Goal: Communication & Community: Ask a question

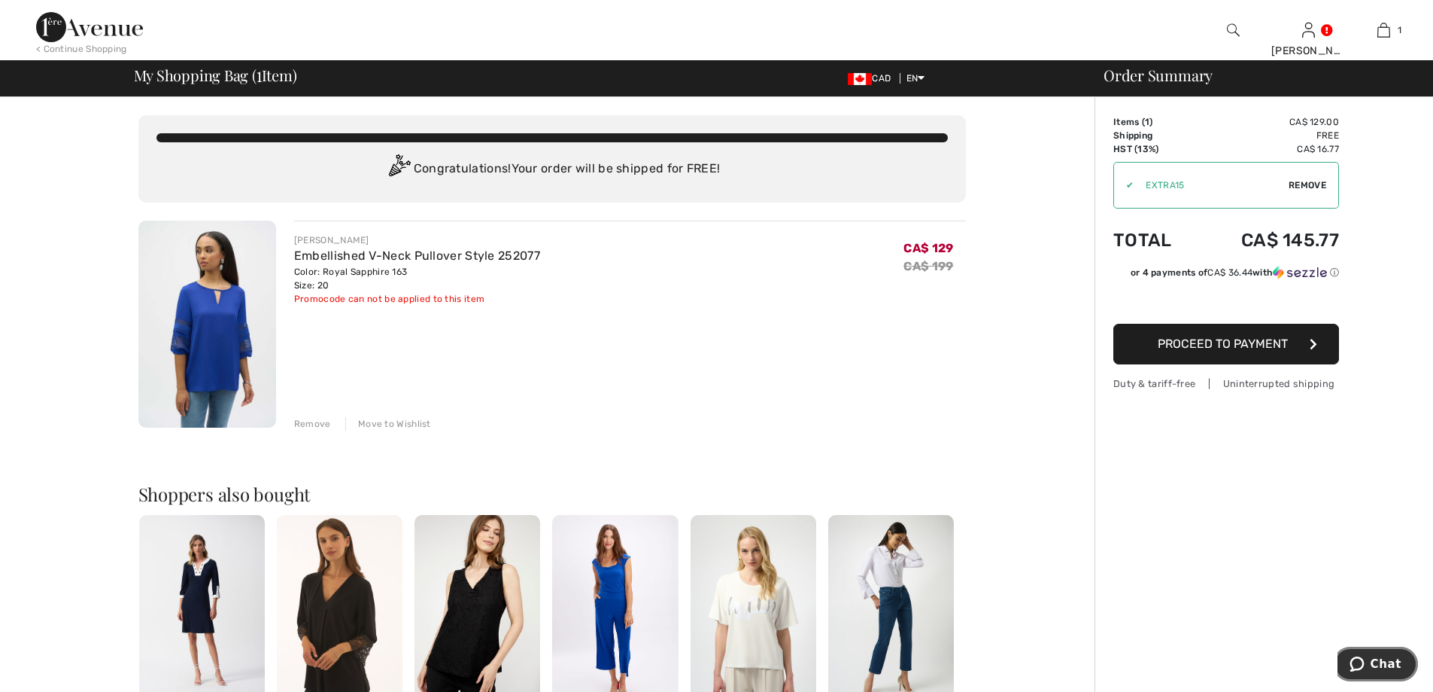
click at [1391, 658] on span "Chat" at bounding box center [1386, 664] width 31 height 14
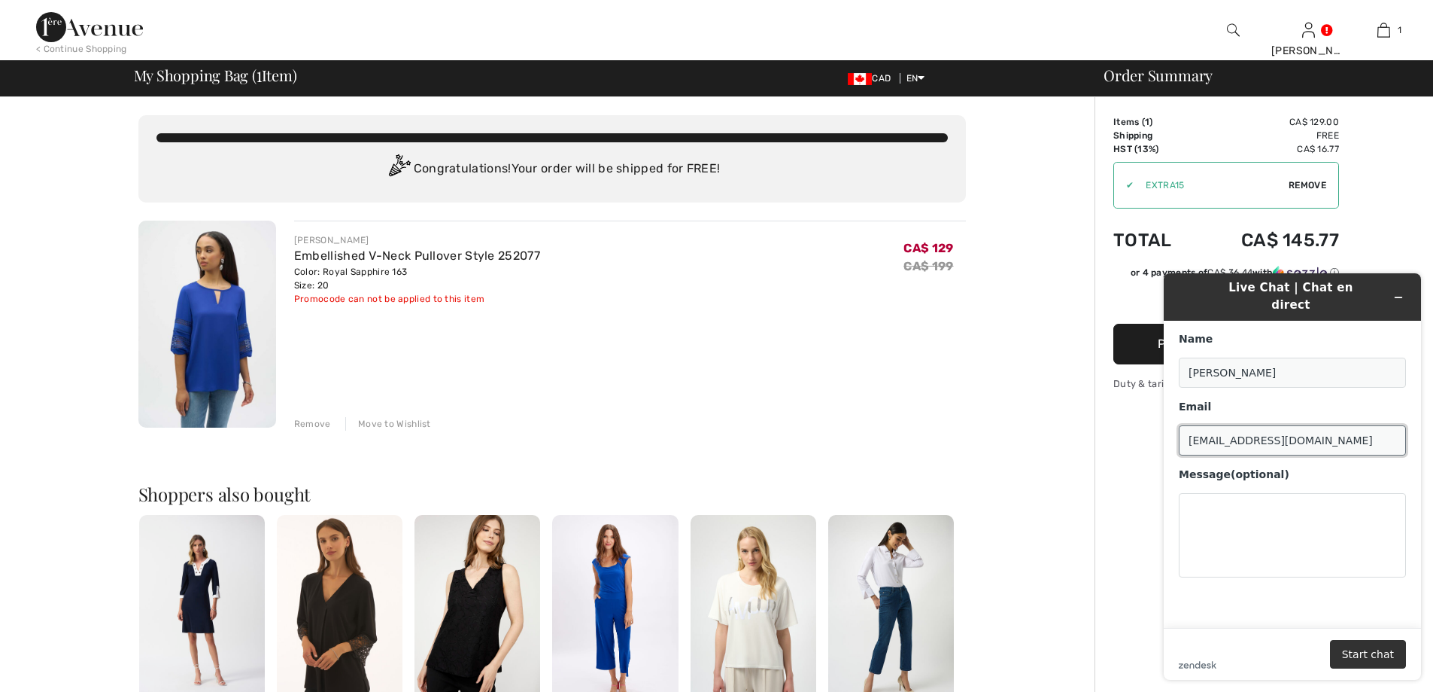
click at [1227, 432] on input "annalisarossi20@yahoo.com" at bounding box center [1292, 440] width 227 height 30
click at [1213, 506] on textarea "Message (optional)" at bounding box center [1292, 535] width 227 height 84
type textarea "W"
type textarea "Is this not available for the"
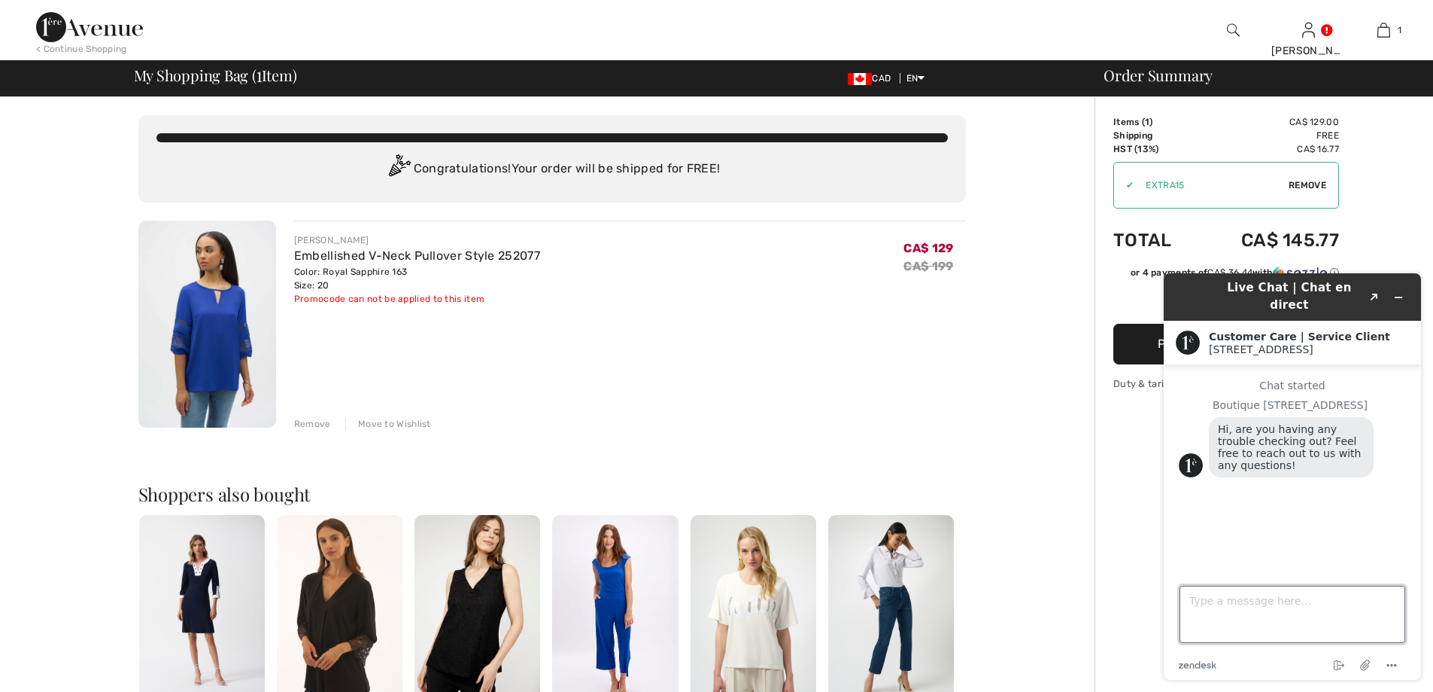
click at [1230, 606] on textarea "Type a message here..." at bounding box center [1293, 613] width 226 height 57
click at [1193, 597] on textarea "Ican't seem to" at bounding box center [1293, 613] width 226 height 57
click at [1271, 597] on textarea "I can't seem to" at bounding box center [1293, 613] width 226 height 57
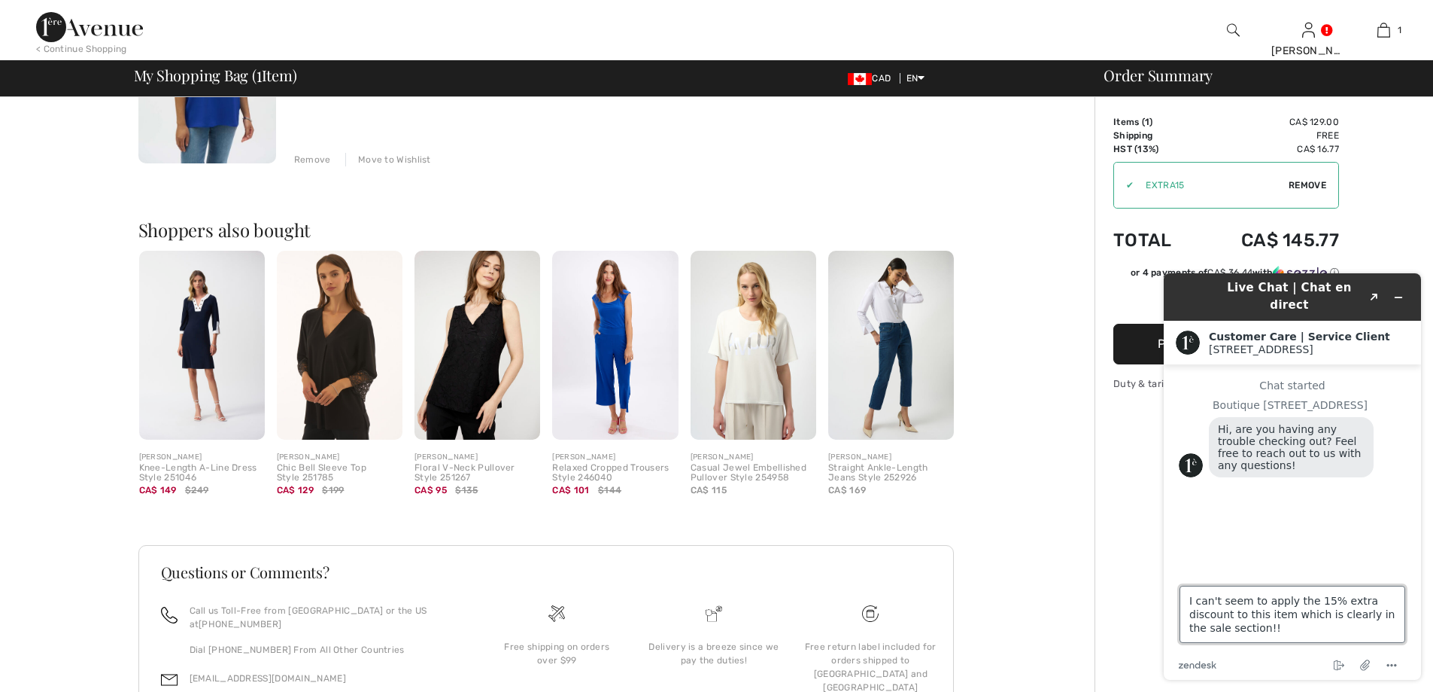
scroll to position [268, 0]
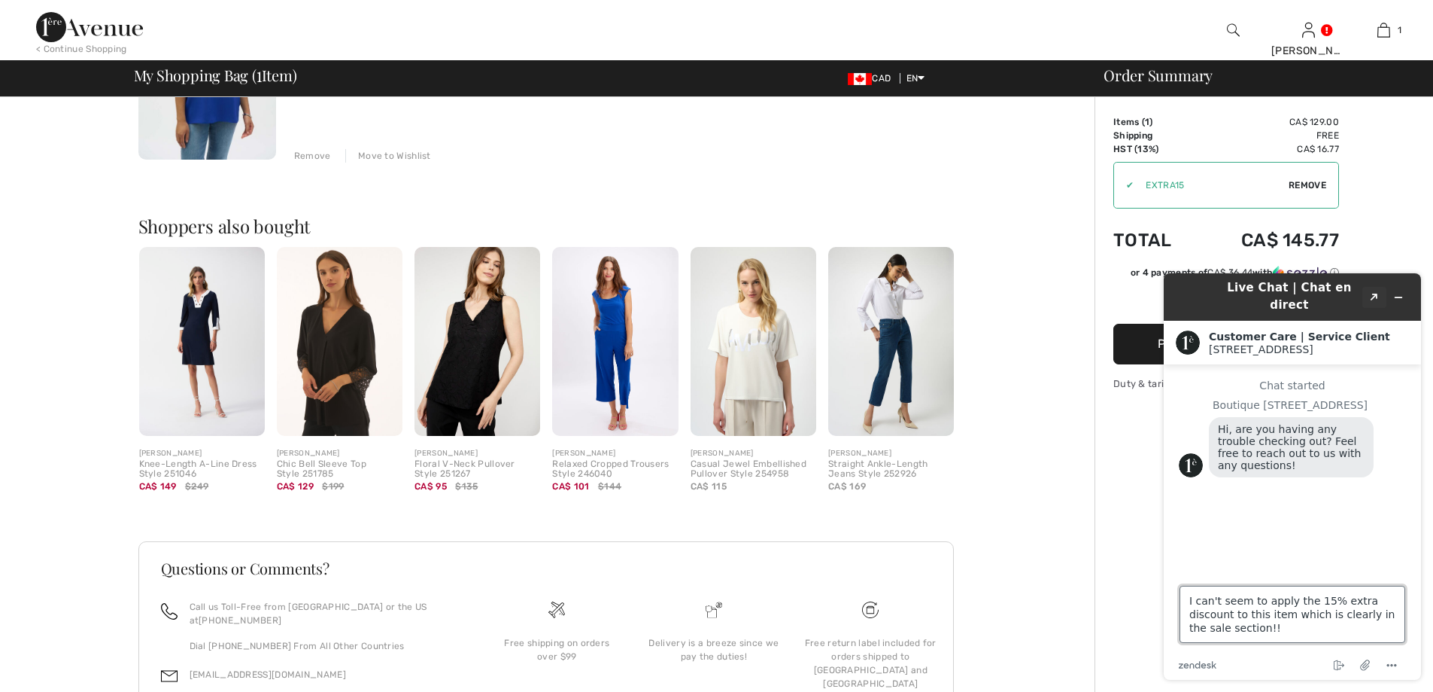
type textarea "I can't seem to apply the 15% extra discount to this item which is clearly in t…"
click at [1374, 293] on icon "Popout" at bounding box center [1375, 297] width 8 height 8
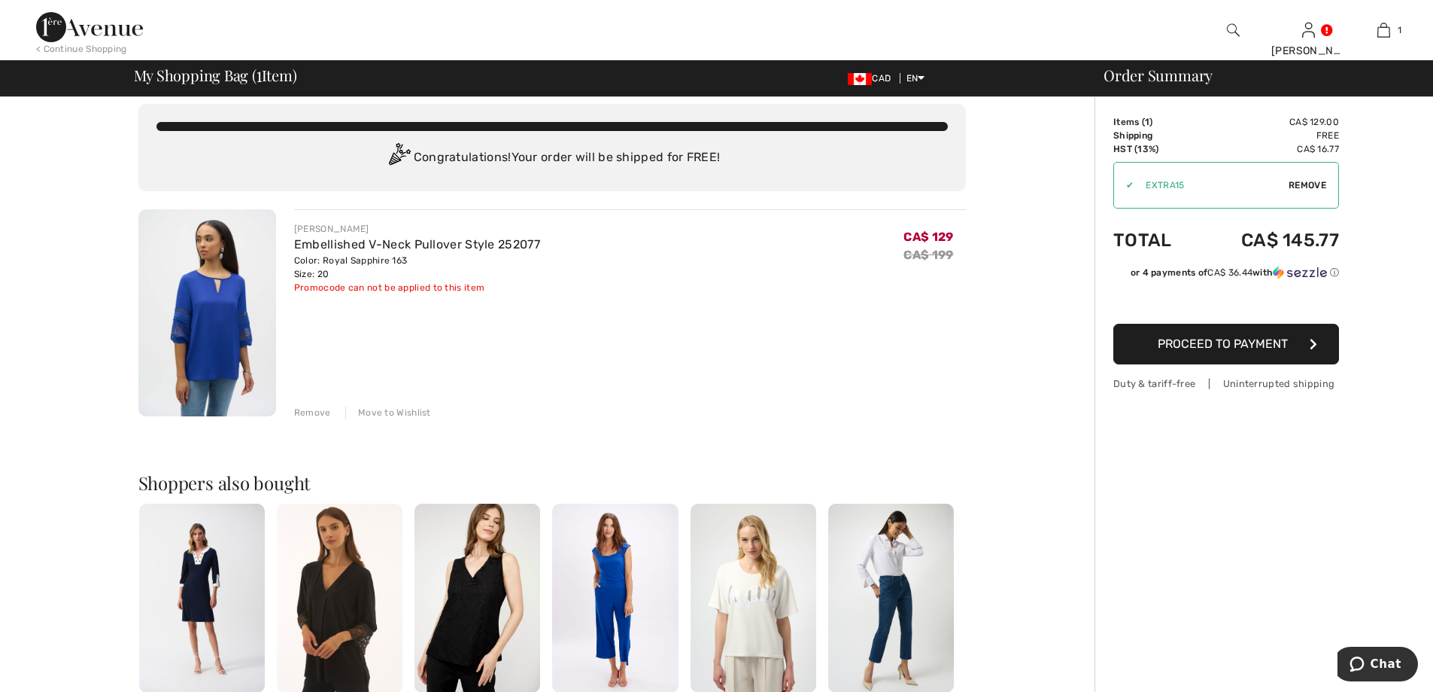
scroll to position [0, 0]
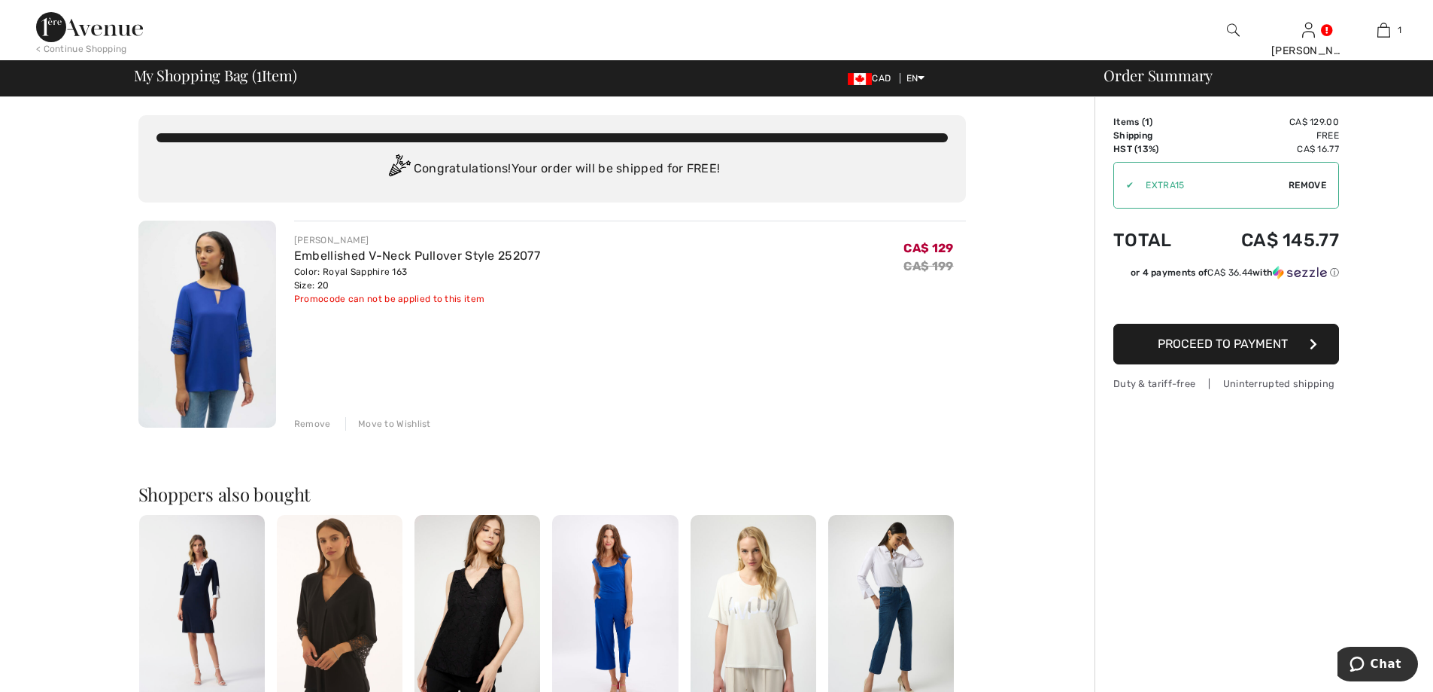
click at [299, 425] on div "Remove" at bounding box center [312, 424] width 37 height 14
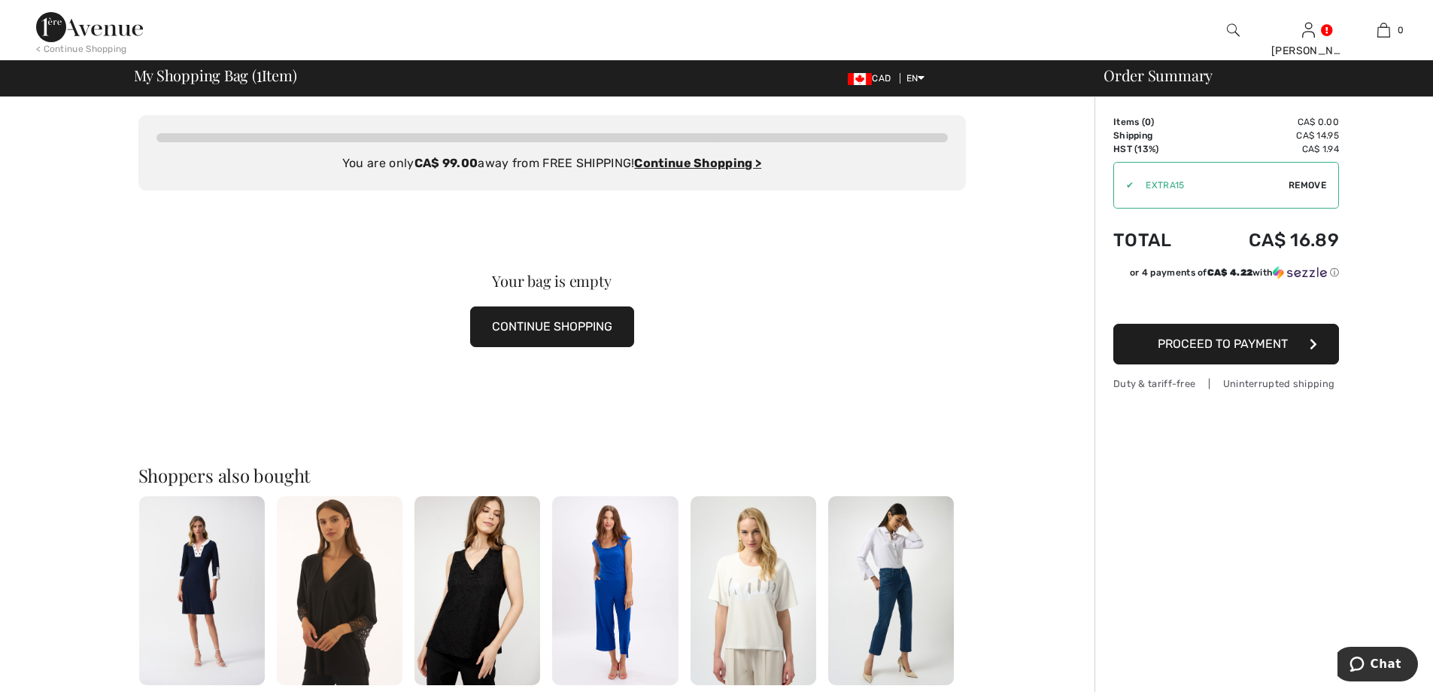
click at [505, 329] on button "CONTINUE SHOPPING" at bounding box center [552, 326] width 164 height 41
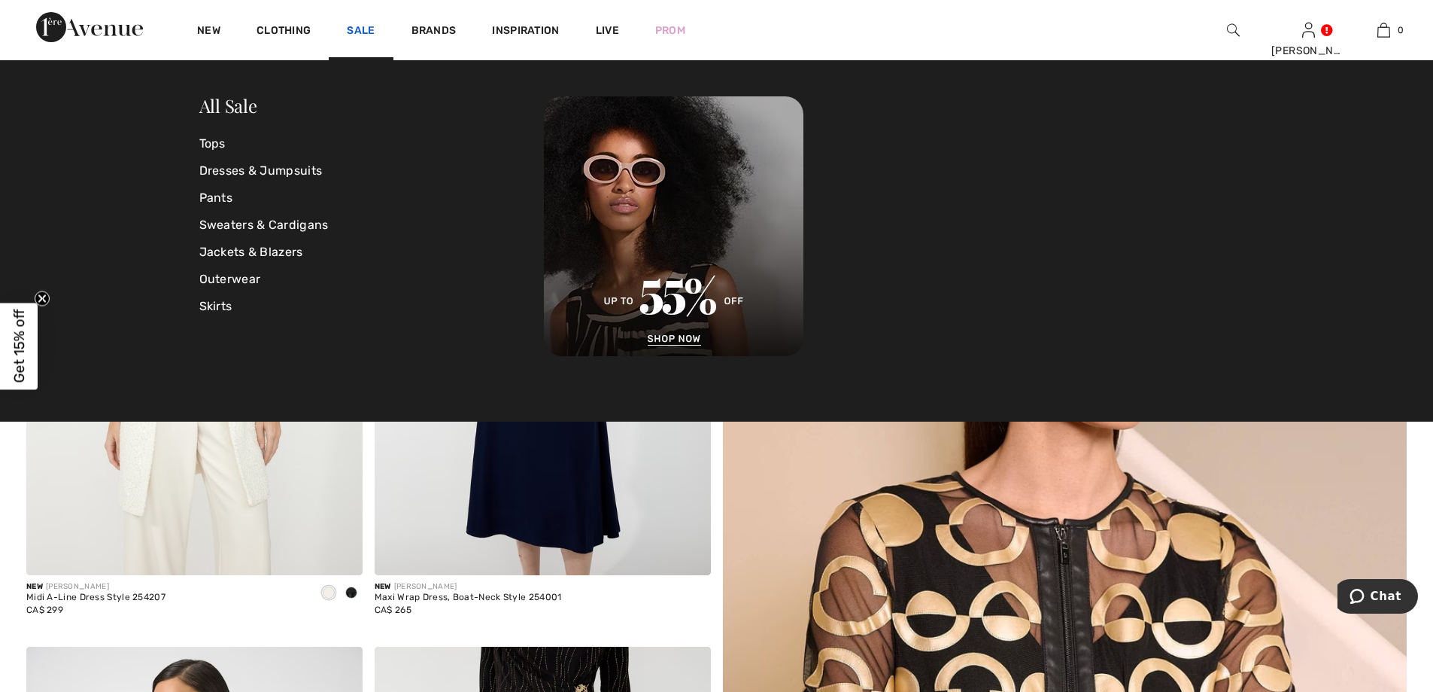
click at [358, 28] on link "Sale" at bounding box center [361, 32] width 28 height 16
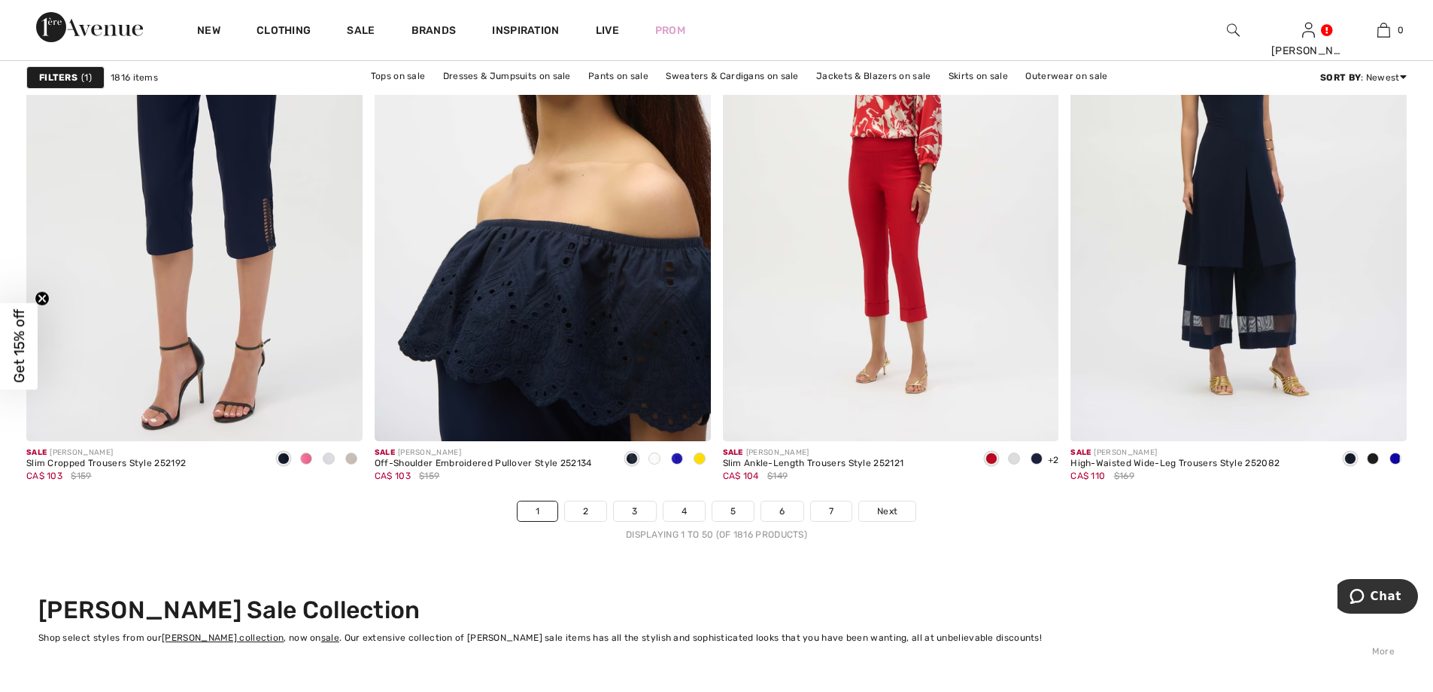
scroll to position [8578, 0]
